Goal: Task Accomplishment & Management: Manage account settings

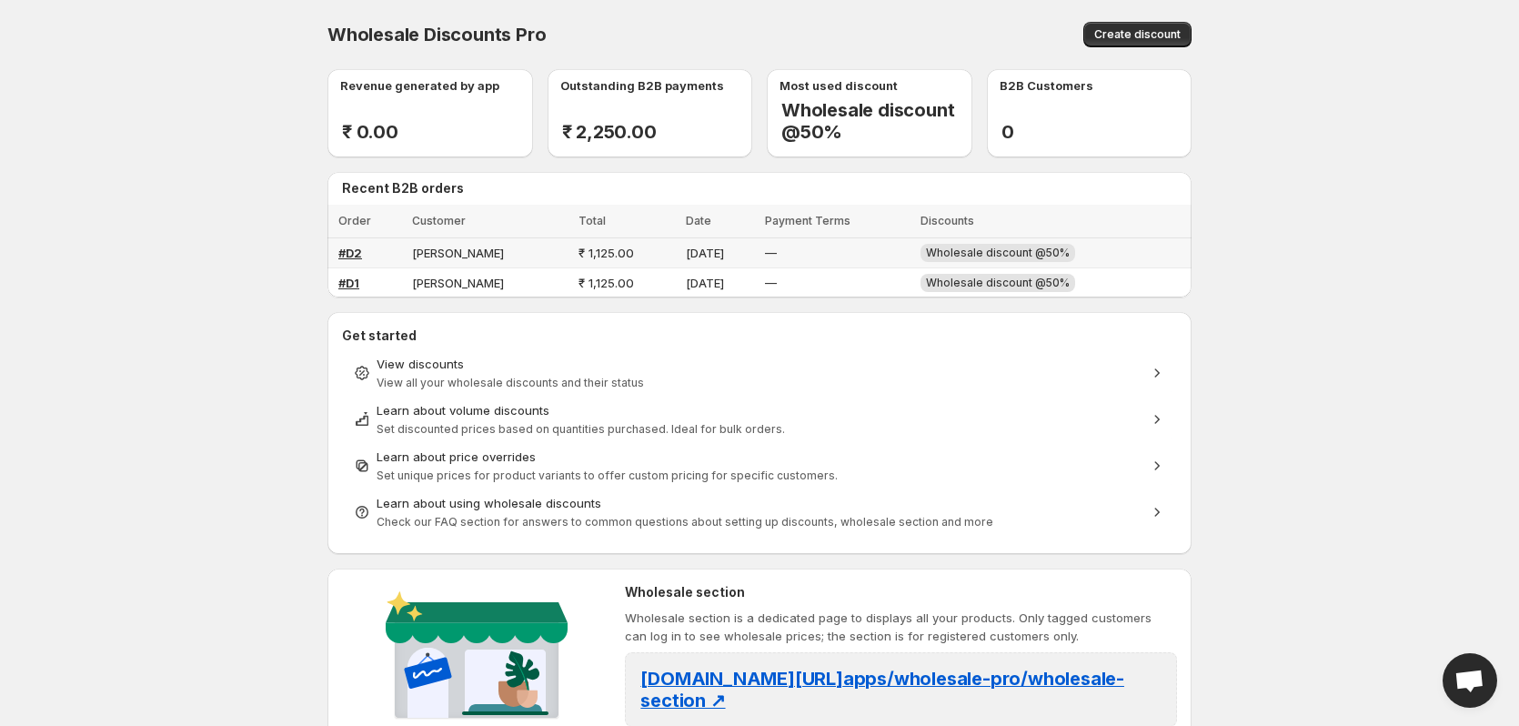
click at [445, 253] on span "[PERSON_NAME]" at bounding box center [458, 253] width 92 height 15
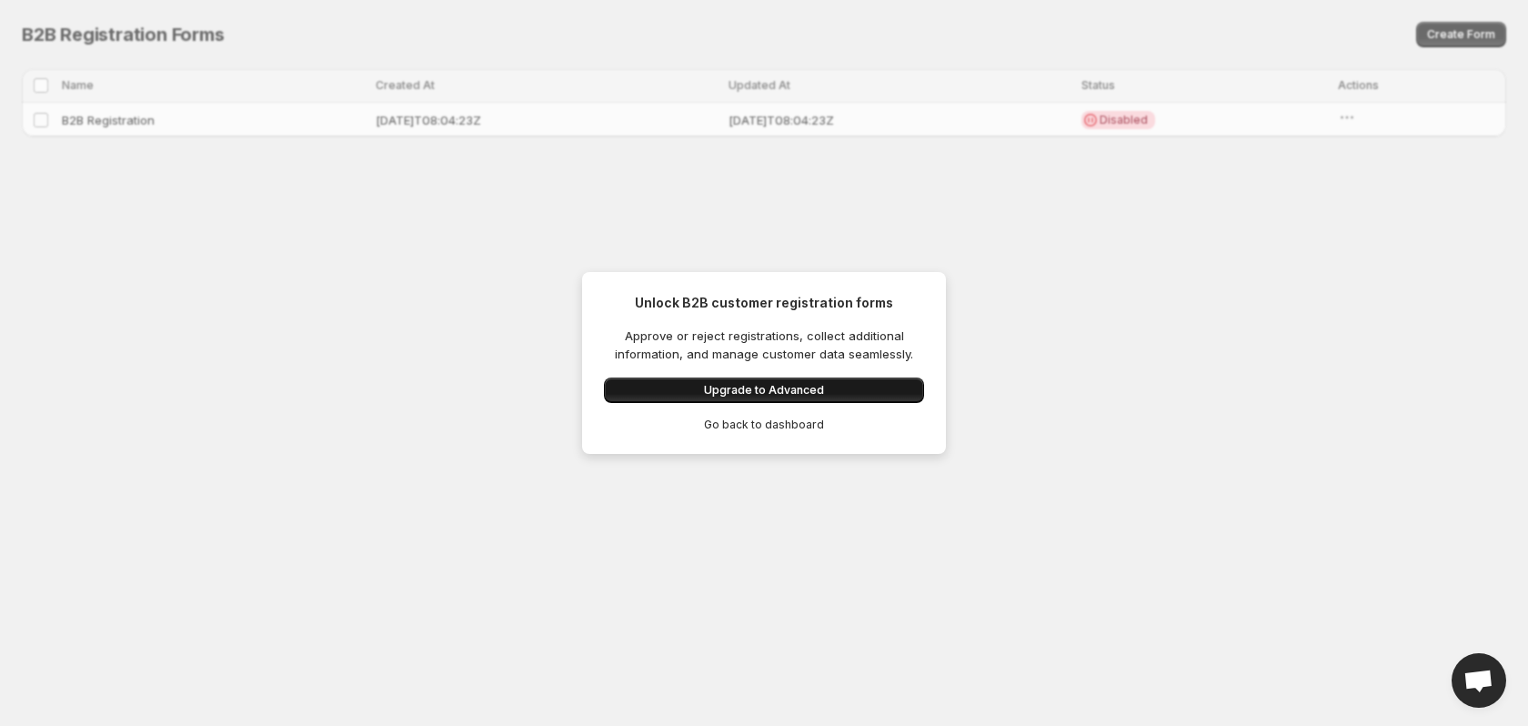
click at [756, 389] on span "Upgrade to Advanced" at bounding box center [764, 390] width 120 height 15
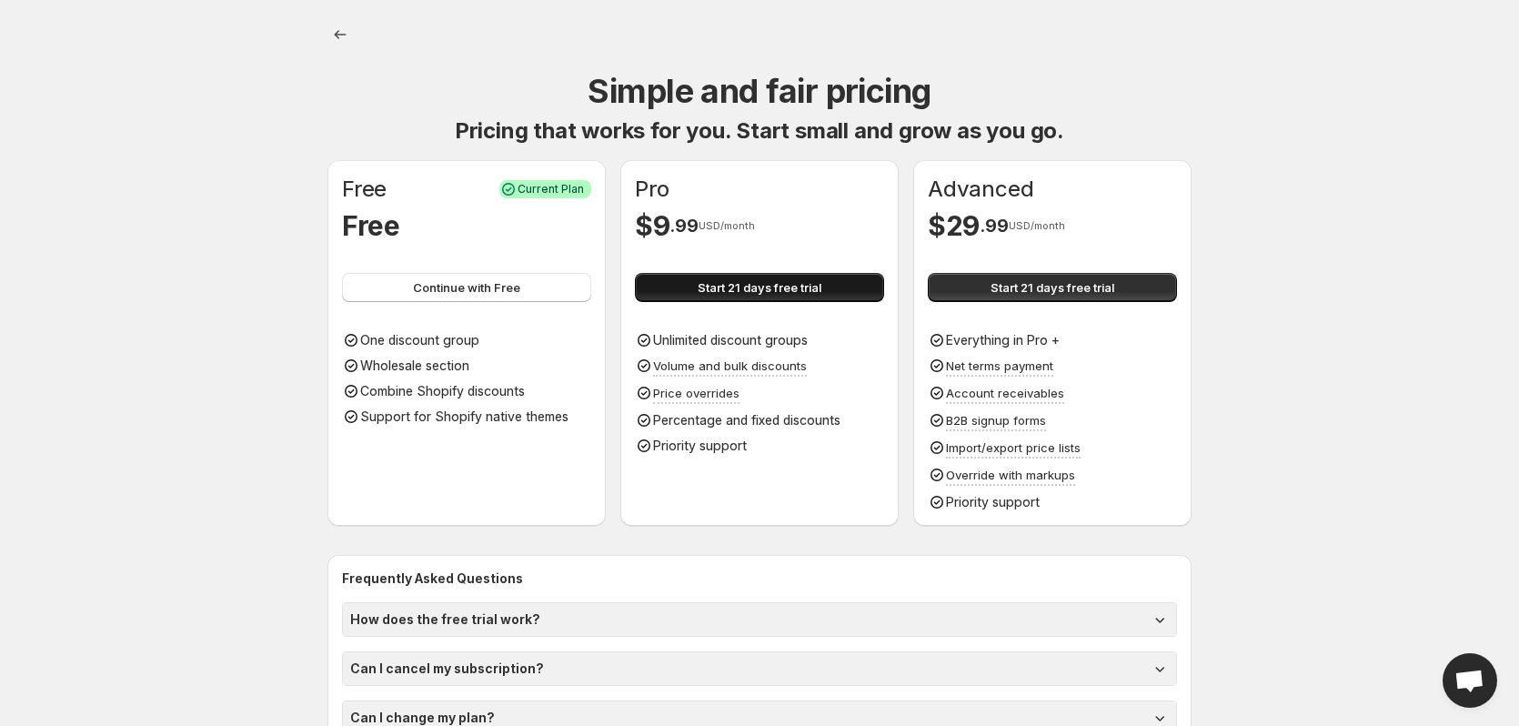
click at [734, 288] on span "Start 21 days free trial" at bounding box center [759, 287] width 124 height 18
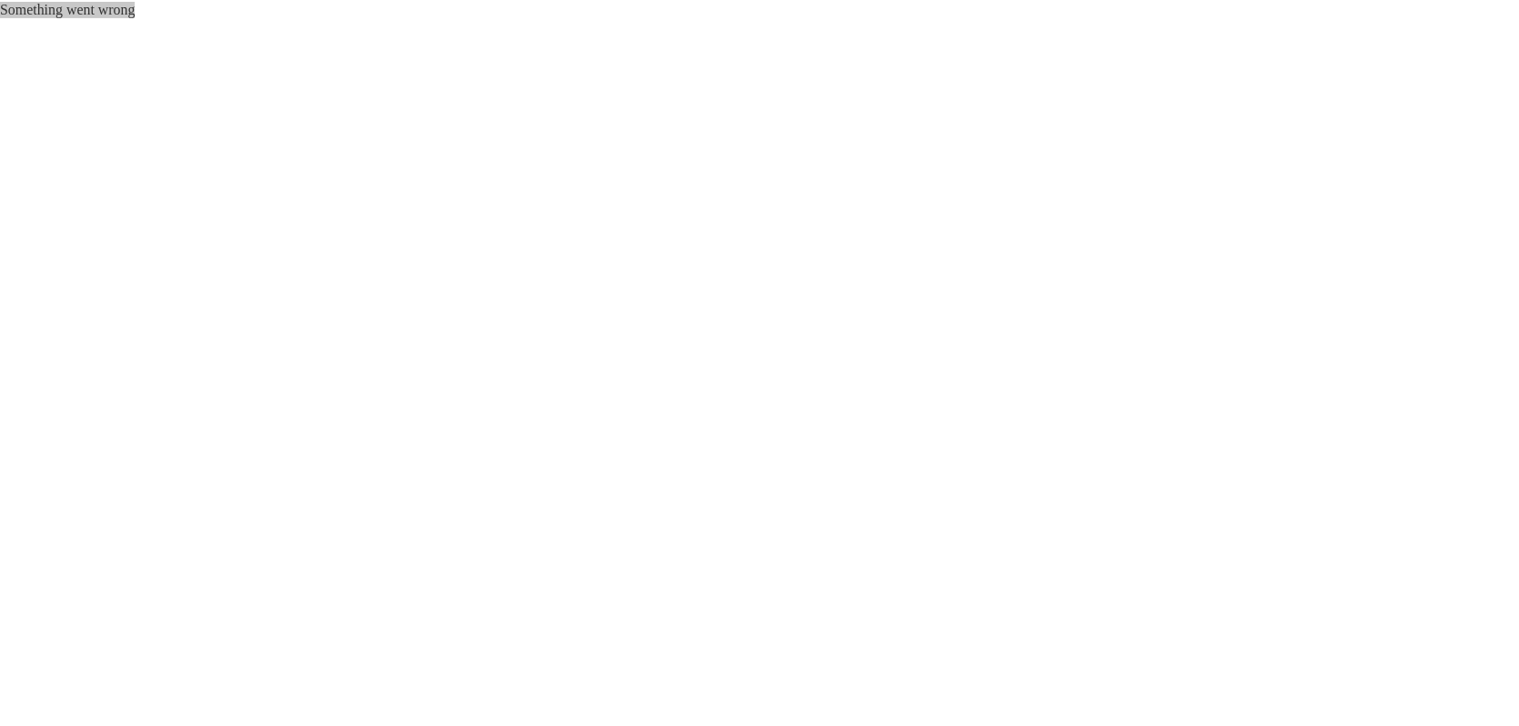
drag, startPoint x: 2, startPoint y: 6, endPoint x: 146, endPoint y: 15, distance: 144.9
click at [146, 15] on div "Something went wrong" at bounding box center [764, 8] width 1528 height 16
click at [158, 14] on div "Something went wrong" at bounding box center [764, 8] width 1528 height 16
click at [206, 16] on div "Something went wrong" at bounding box center [764, 8] width 1528 height 16
click at [995, 16] on div "Something went wrong" at bounding box center [764, 8] width 1528 height 16
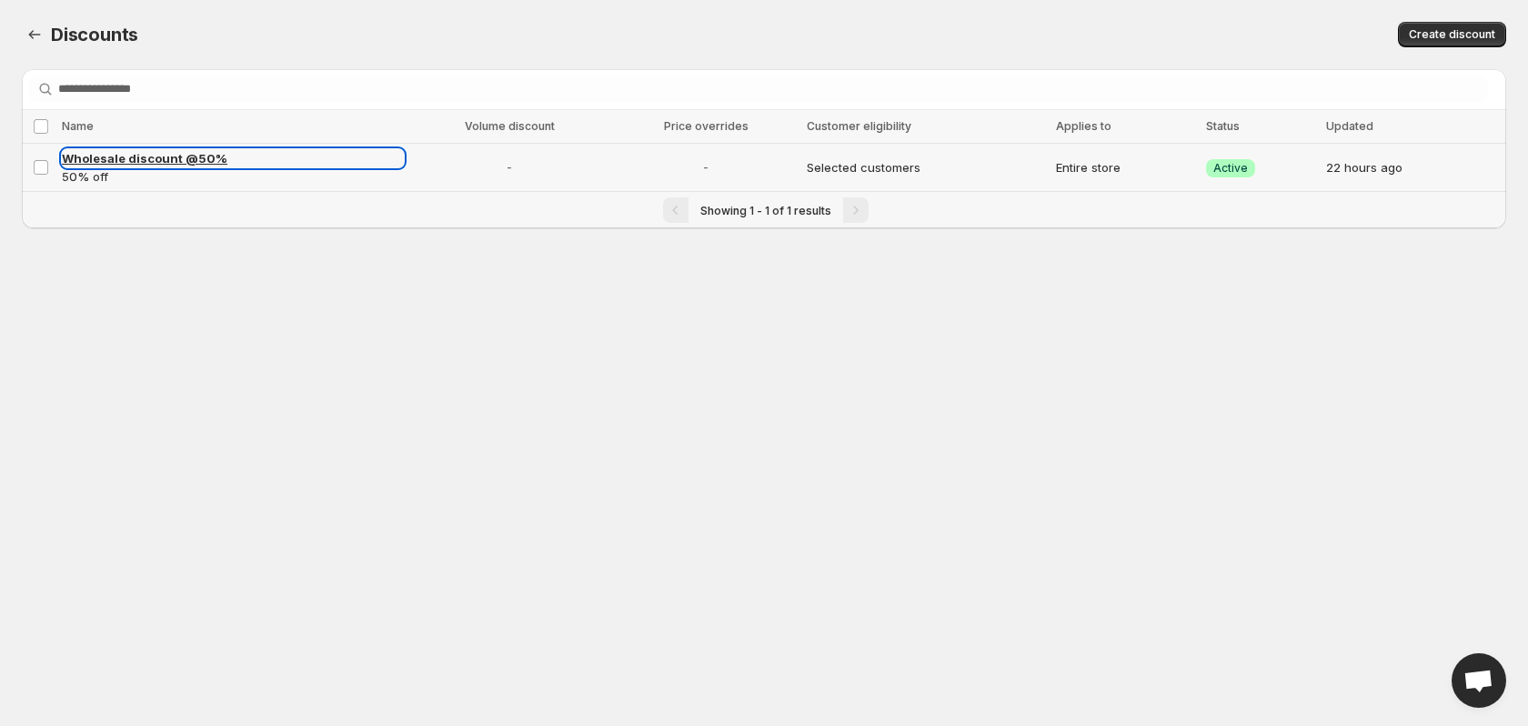
click at [115, 165] on span "Wholesale discount @50%" at bounding box center [144, 158] width 165 height 15
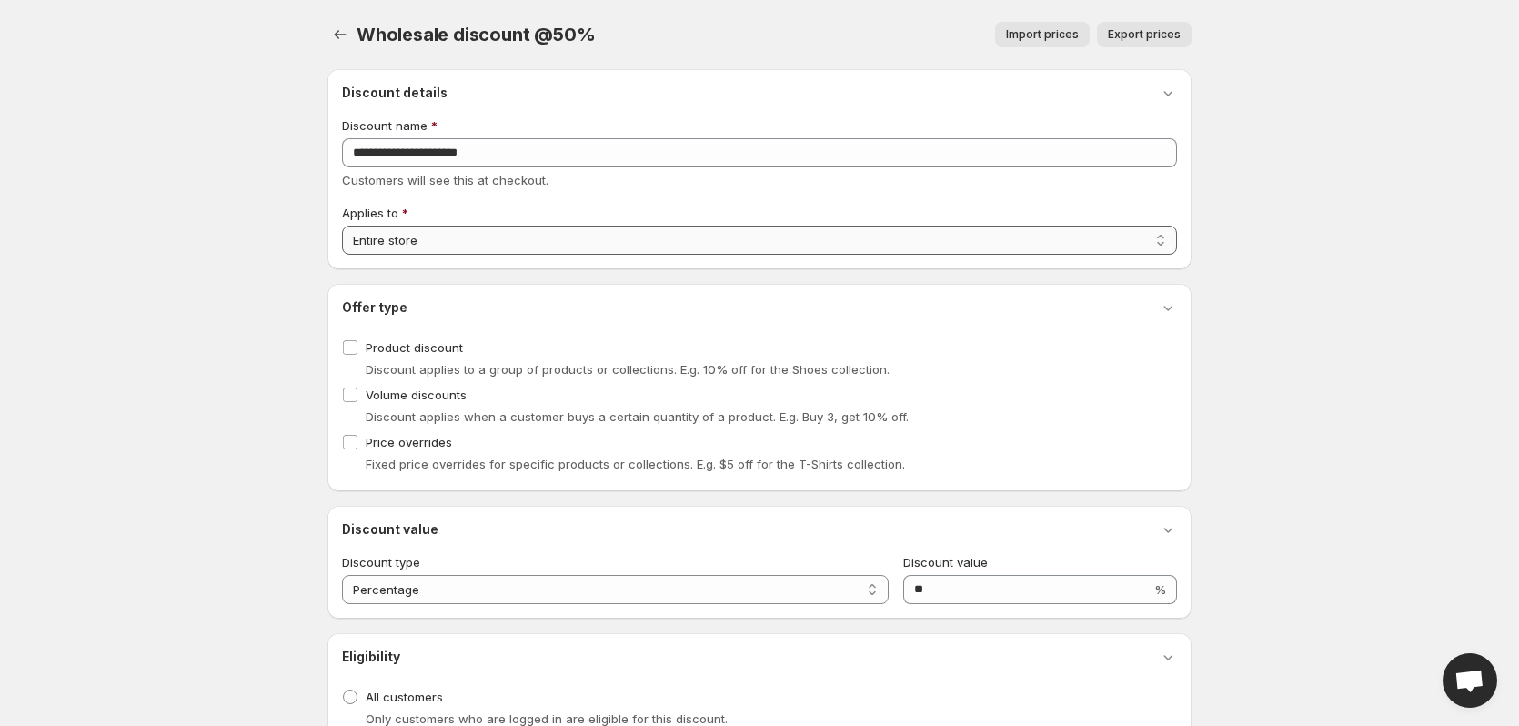
click at [441, 246] on select "**********" at bounding box center [759, 240] width 835 height 29
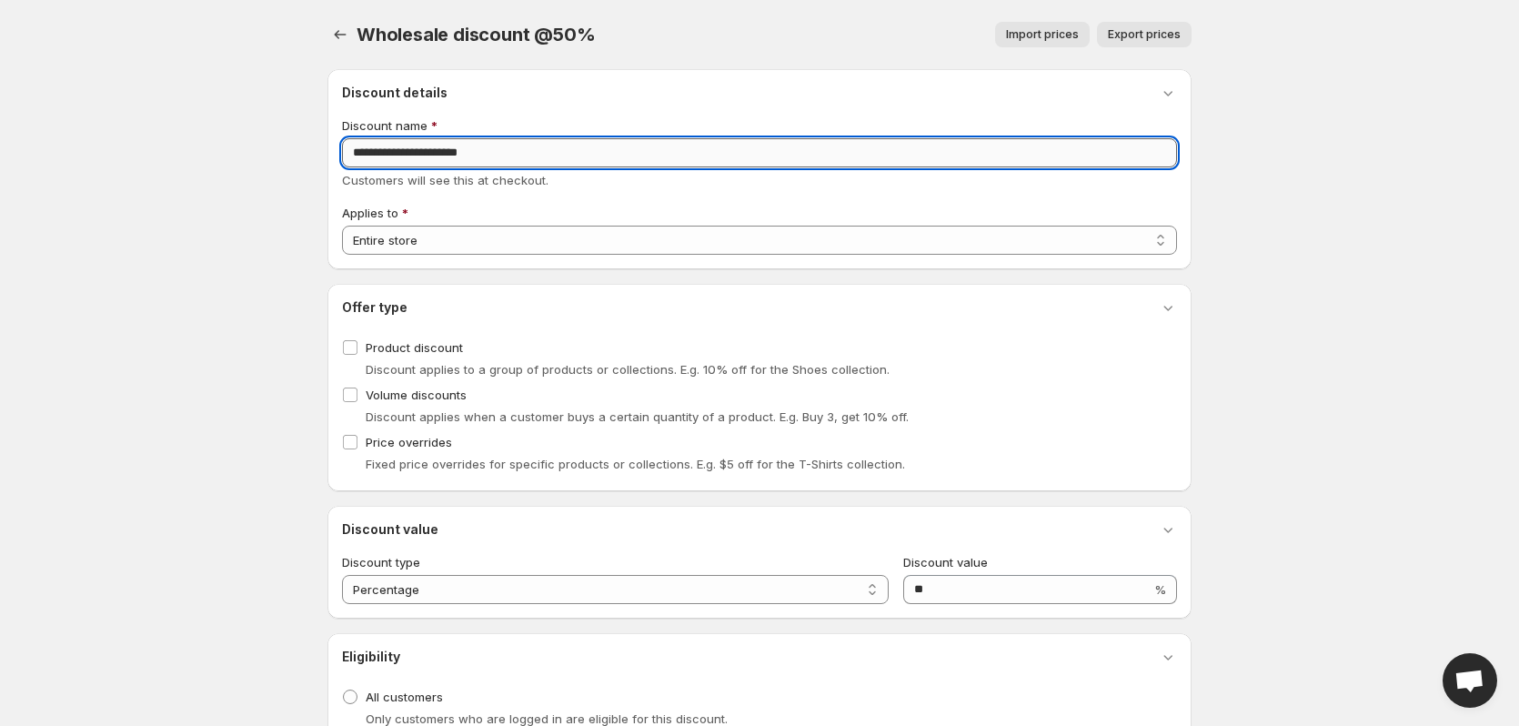
click at [527, 155] on input "**********" at bounding box center [759, 152] width 835 height 29
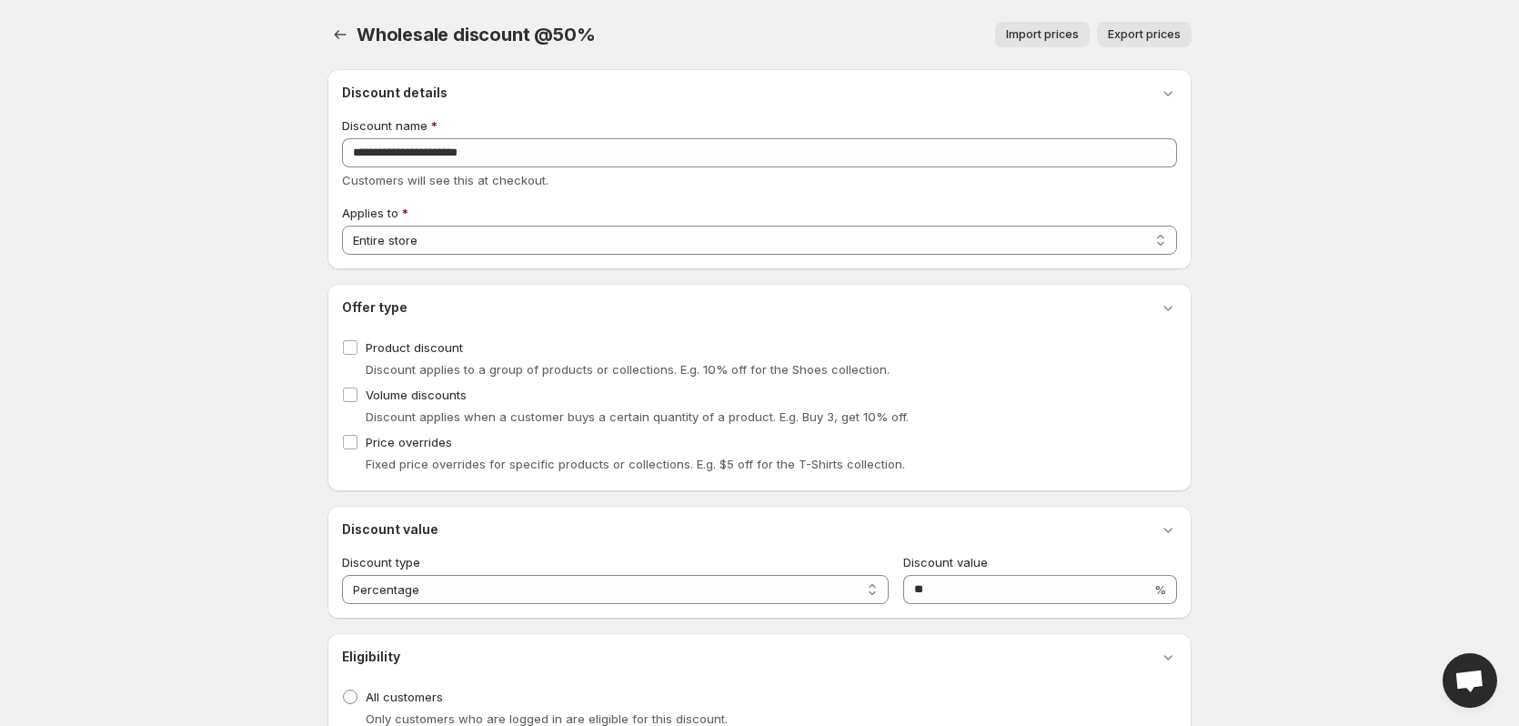
click at [289, 81] on body "Home Discounts B2B Registration Forms Net Terms Account Receivables Manual orde…" at bounding box center [759, 363] width 1519 height 726
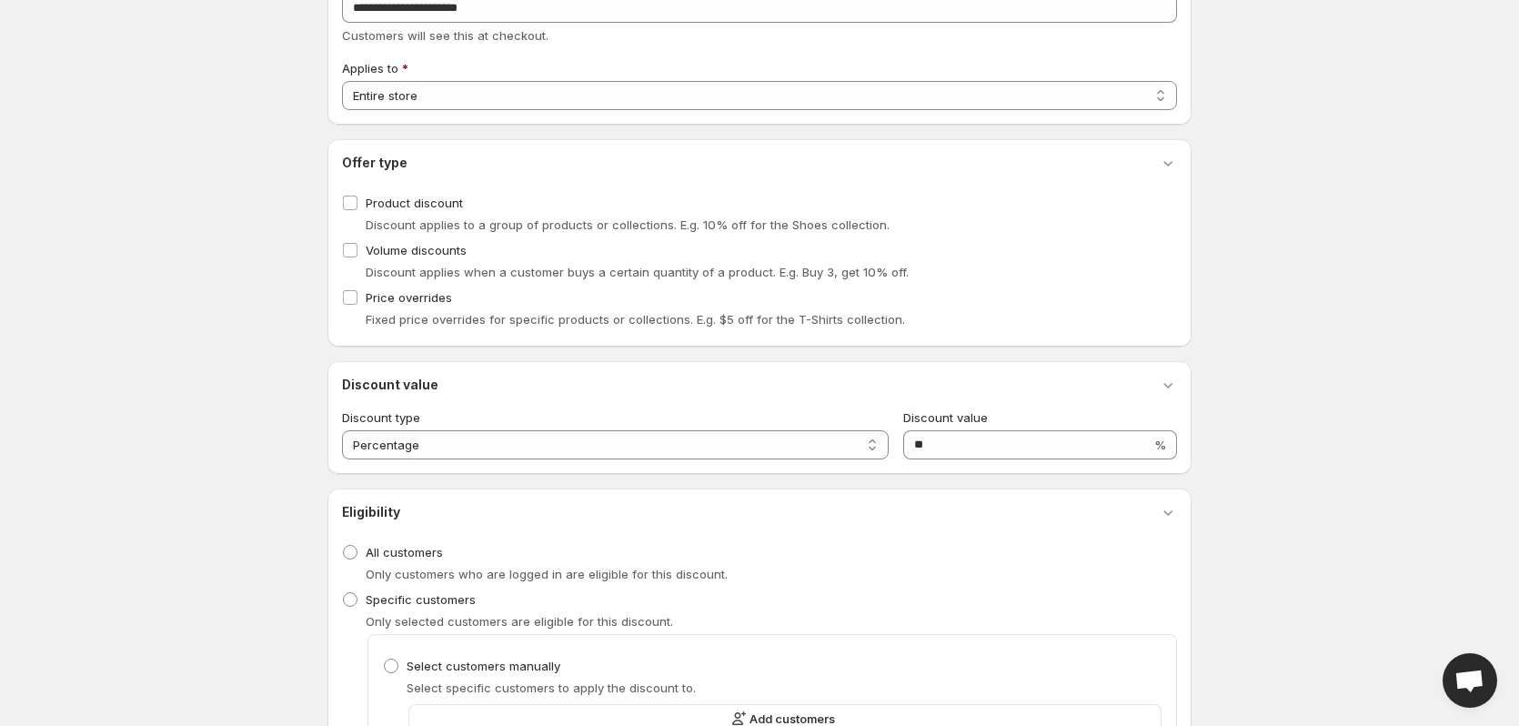
scroll to position [273, 0]
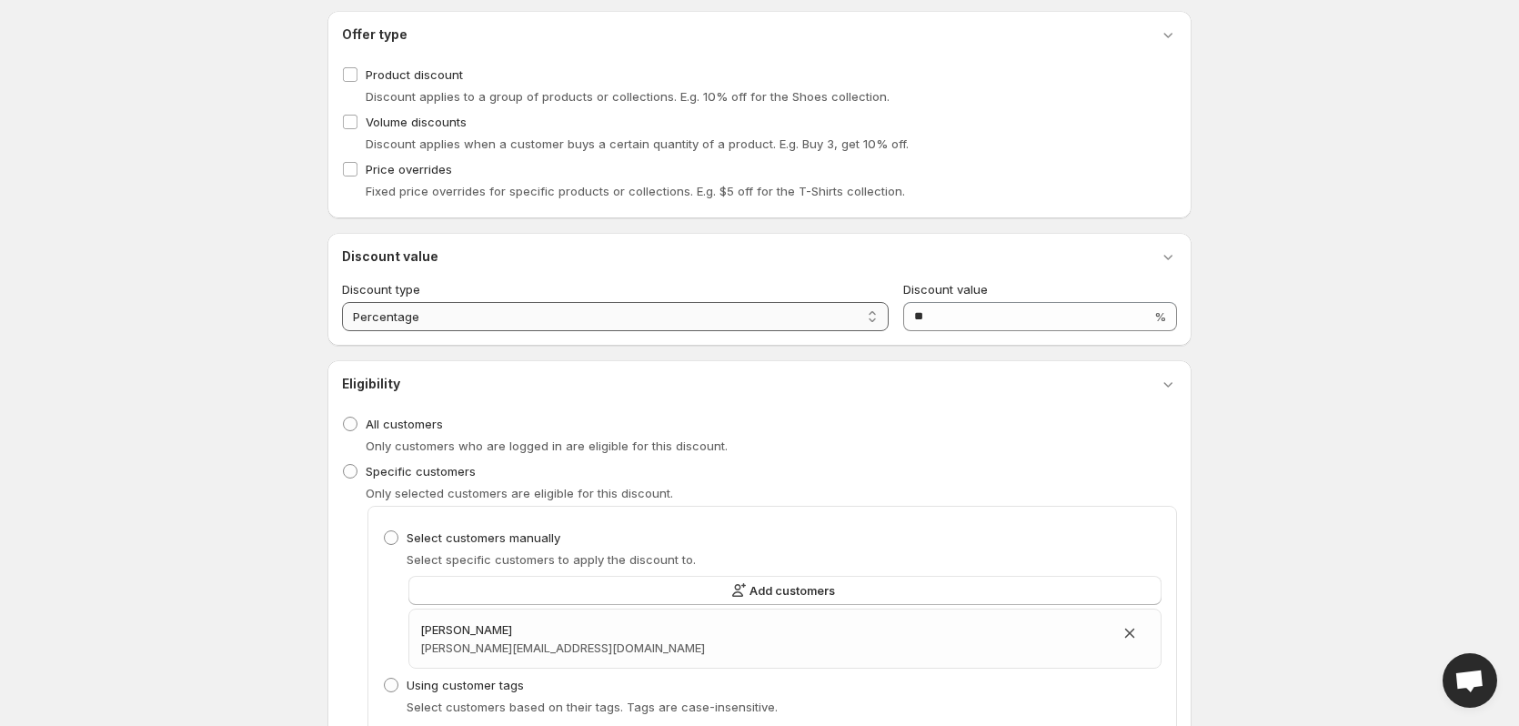
click at [507, 316] on select "**********" at bounding box center [615, 316] width 547 height 29
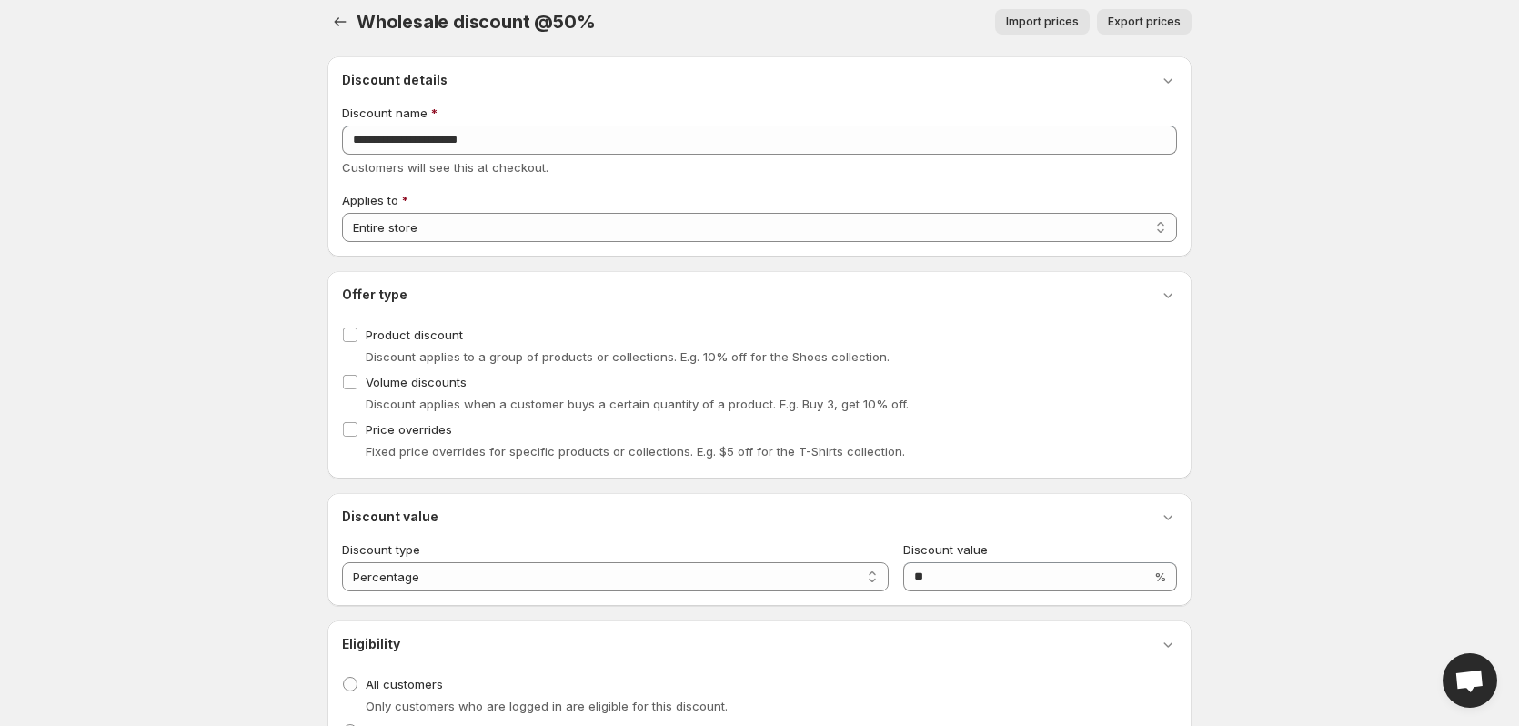
scroll to position [0, 0]
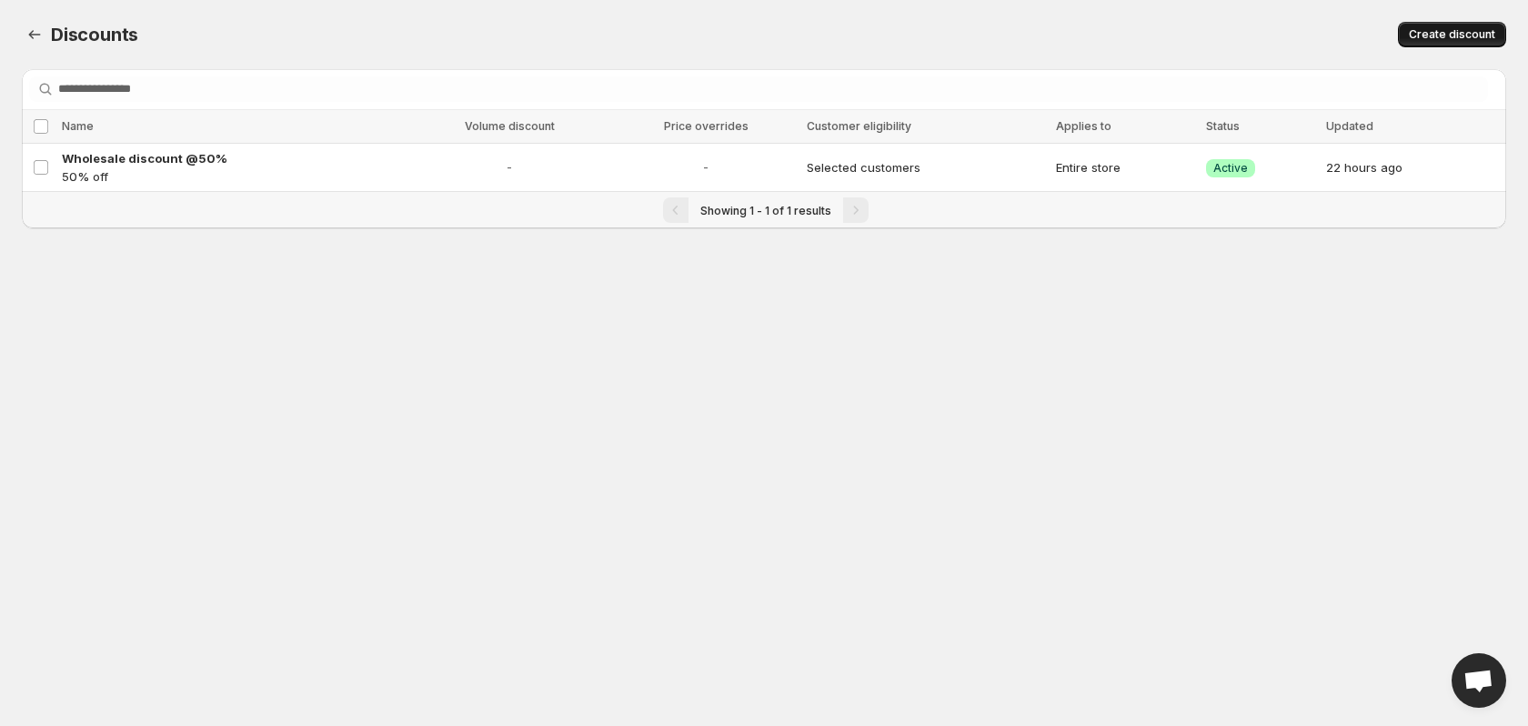
click at [1441, 29] on span "Create discount" at bounding box center [1452, 34] width 86 height 15
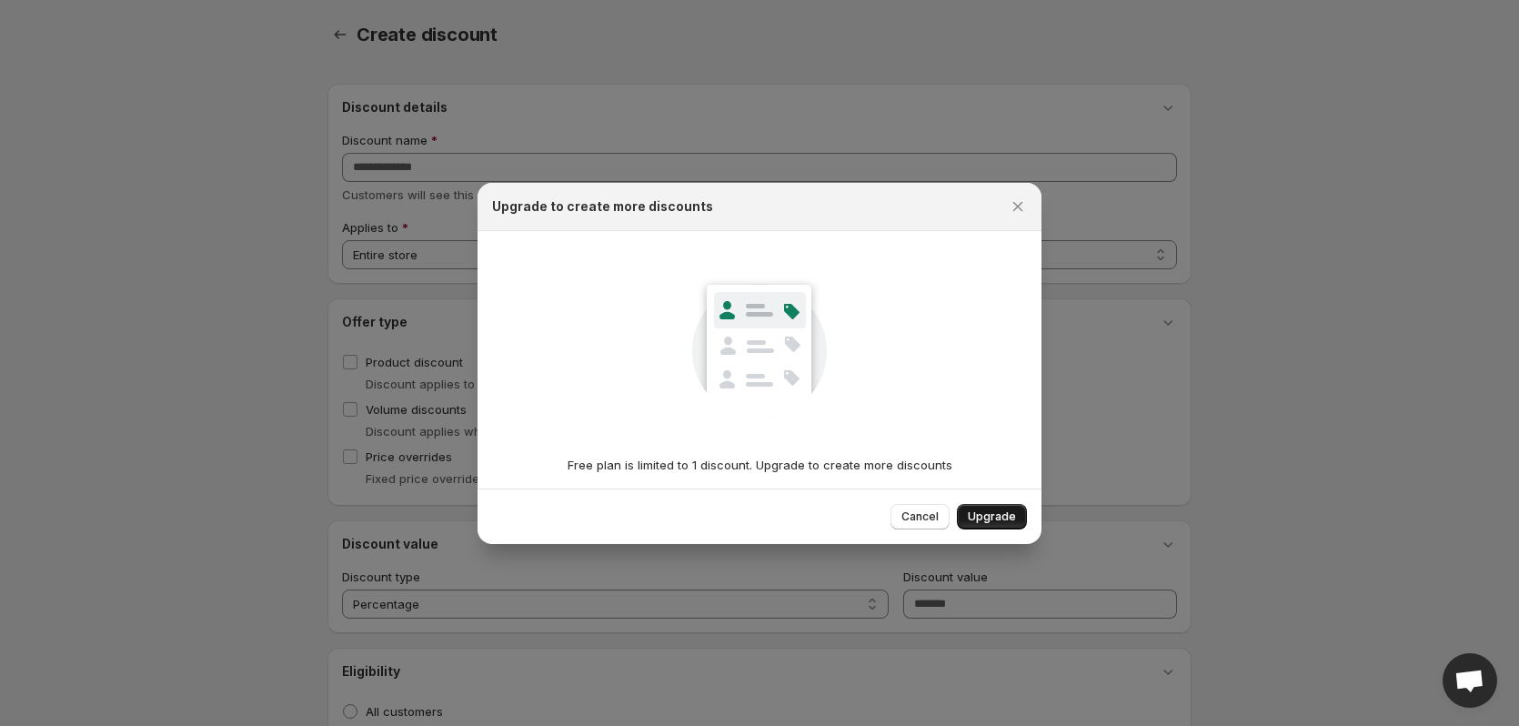
click at [996, 518] on span "Upgrade" at bounding box center [992, 516] width 48 height 15
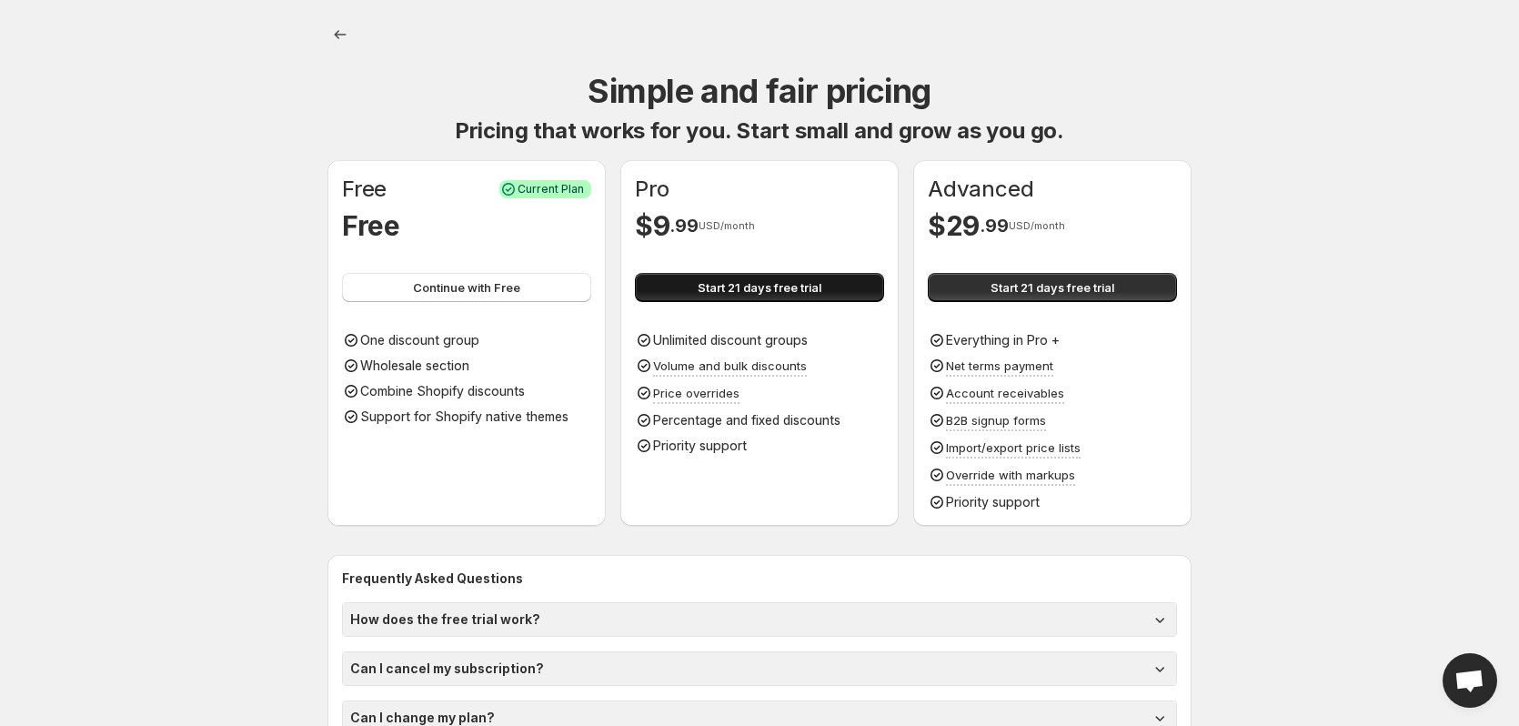
click at [776, 289] on span "Start 21 days free trial" at bounding box center [759, 287] width 124 height 18
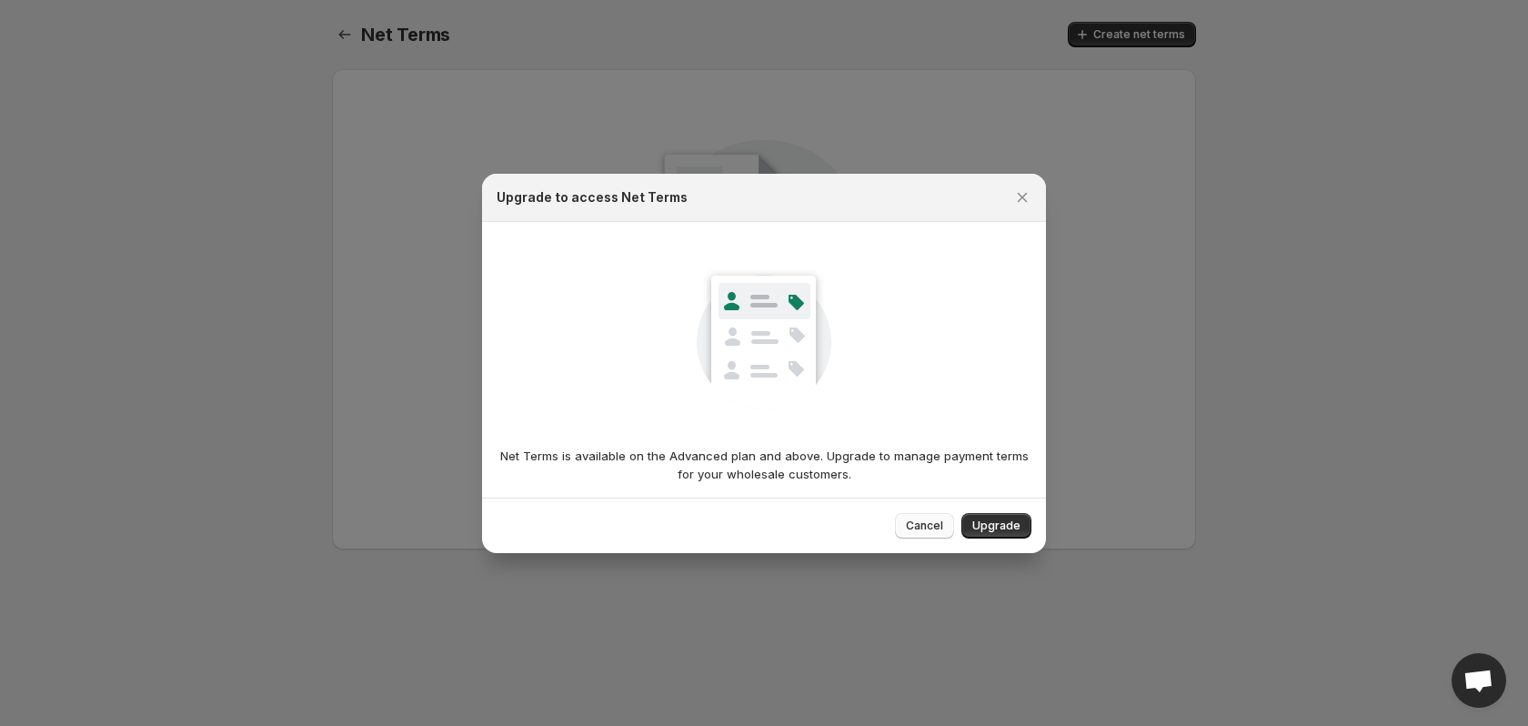
click at [921, 532] on span "Cancel" at bounding box center [924, 525] width 37 height 15
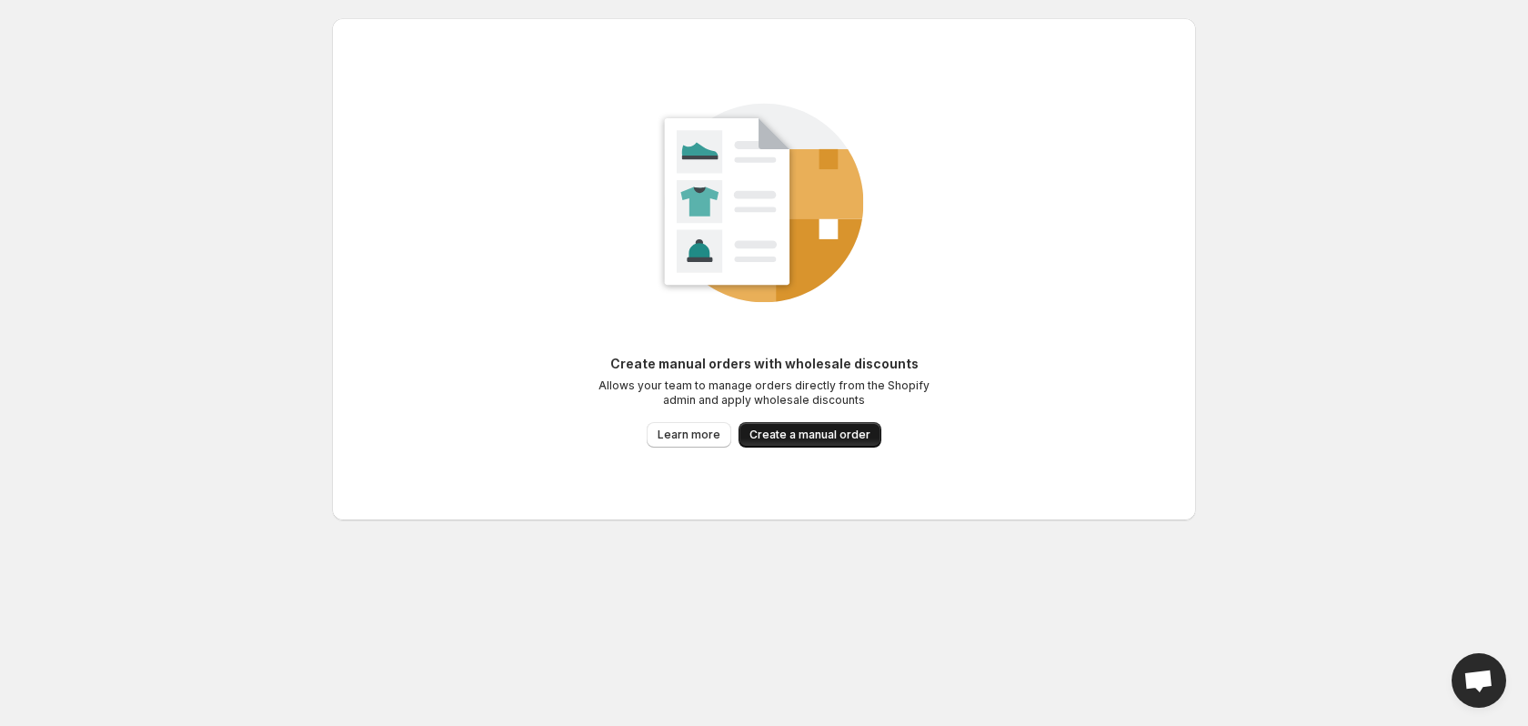
click at [786, 436] on span "Create a manual order" at bounding box center [809, 434] width 121 height 15
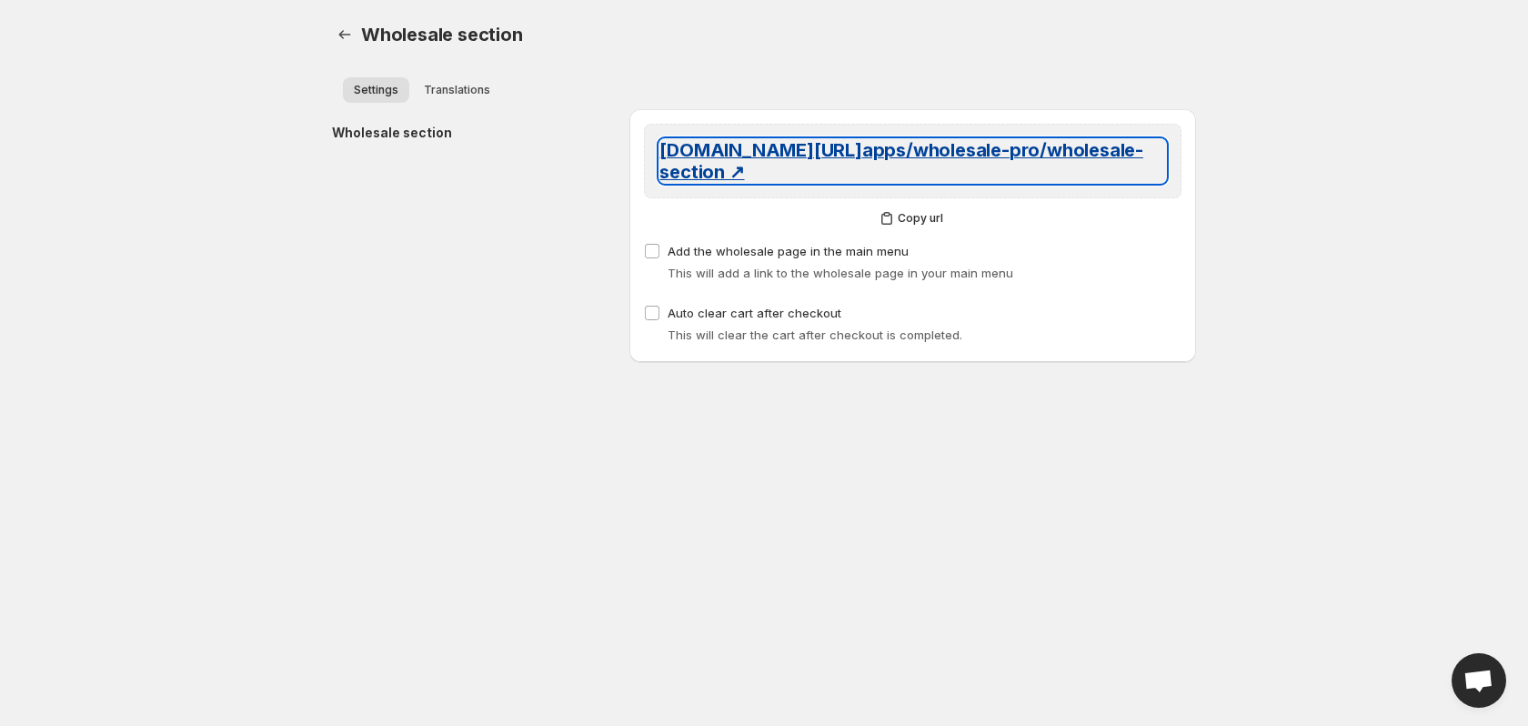
click at [734, 160] on span "[DOMAIN_NAME][URL] apps/wholesale-pro/wholesale-section ↗" at bounding box center [901, 161] width 484 height 44
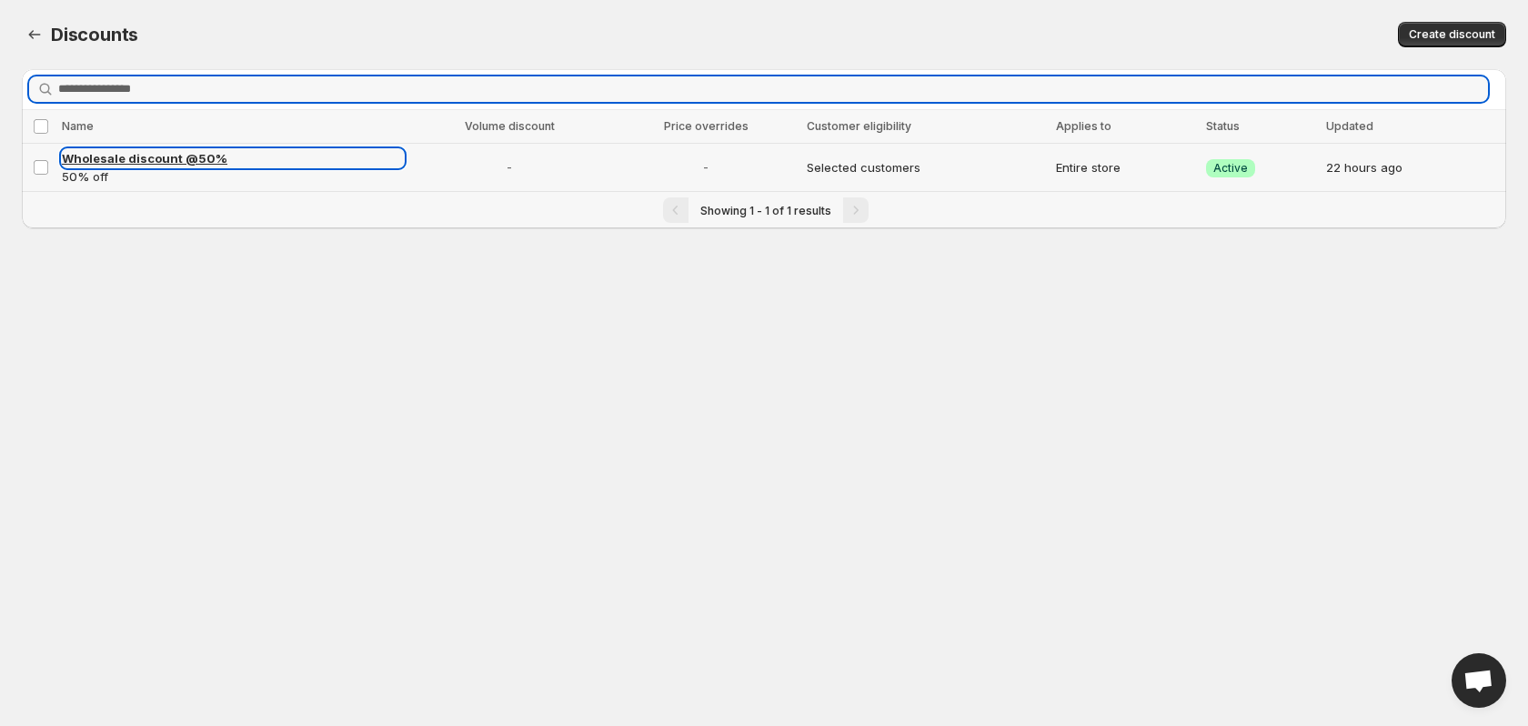
click at [151, 159] on span "Wholesale discount @50%" at bounding box center [144, 158] width 165 height 15
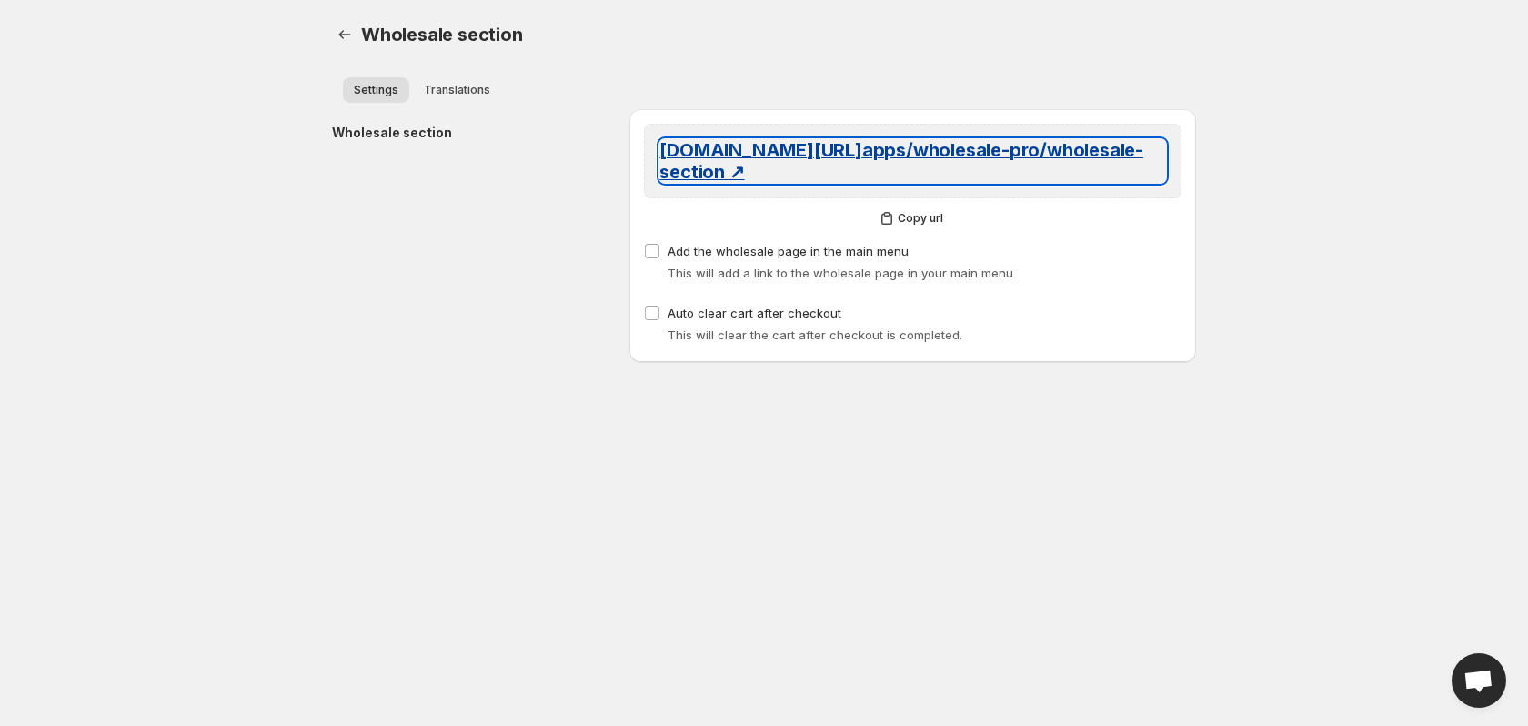
click at [789, 153] on span "[DOMAIN_NAME][URL] apps/wholesale-pro/wholesale-section ↗" at bounding box center [901, 161] width 484 height 44
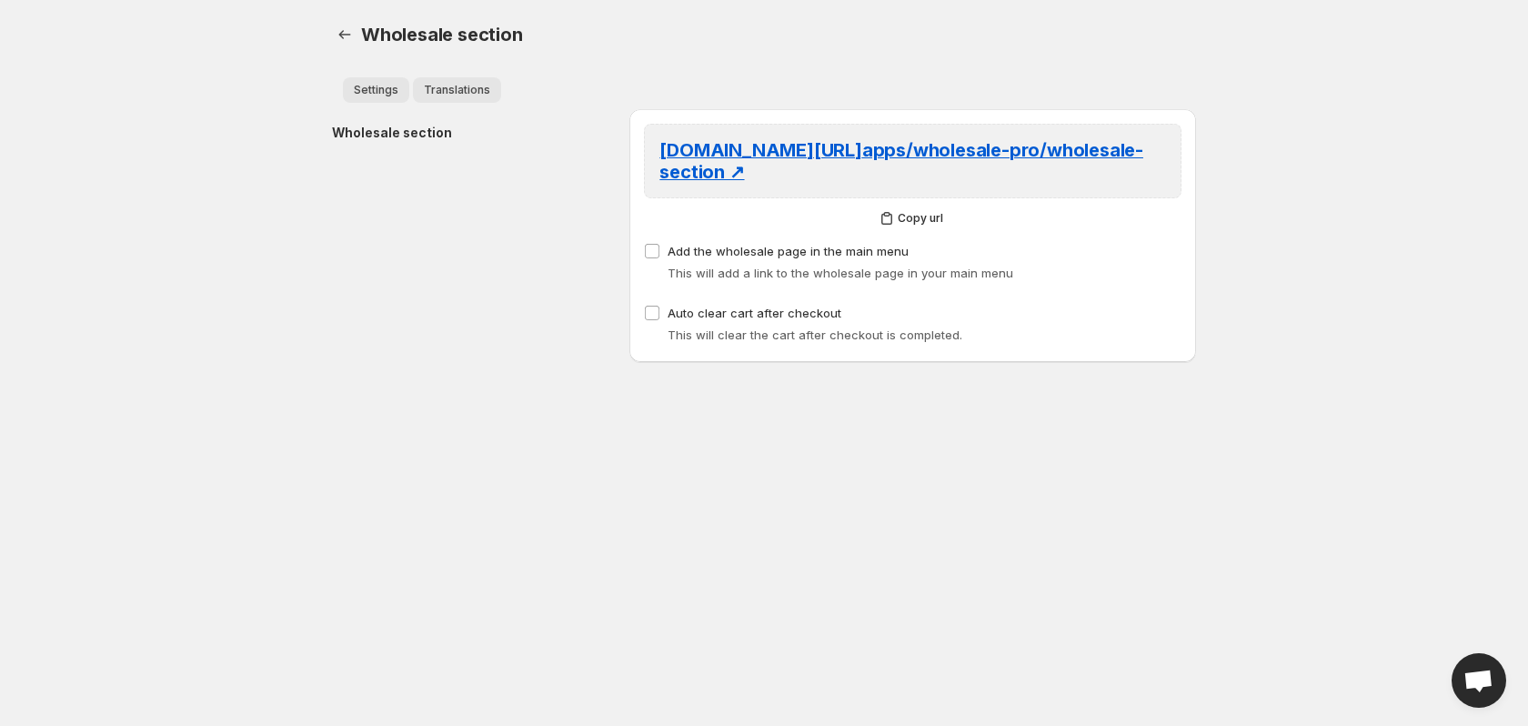
click at [439, 90] on span "Translations" at bounding box center [457, 90] width 66 height 15
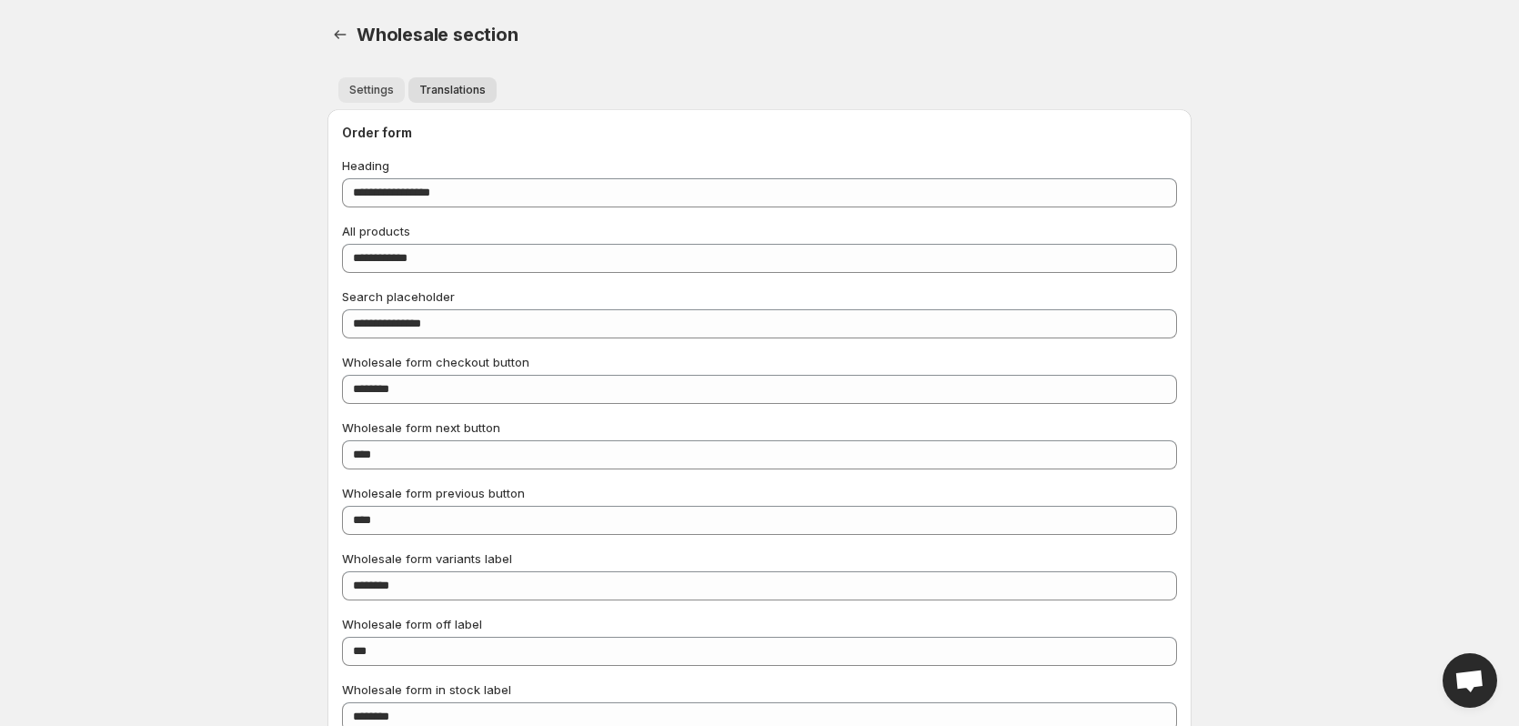
click at [375, 93] on span "Settings" at bounding box center [371, 90] width 45 height 15
